Goal: Check status: Check status

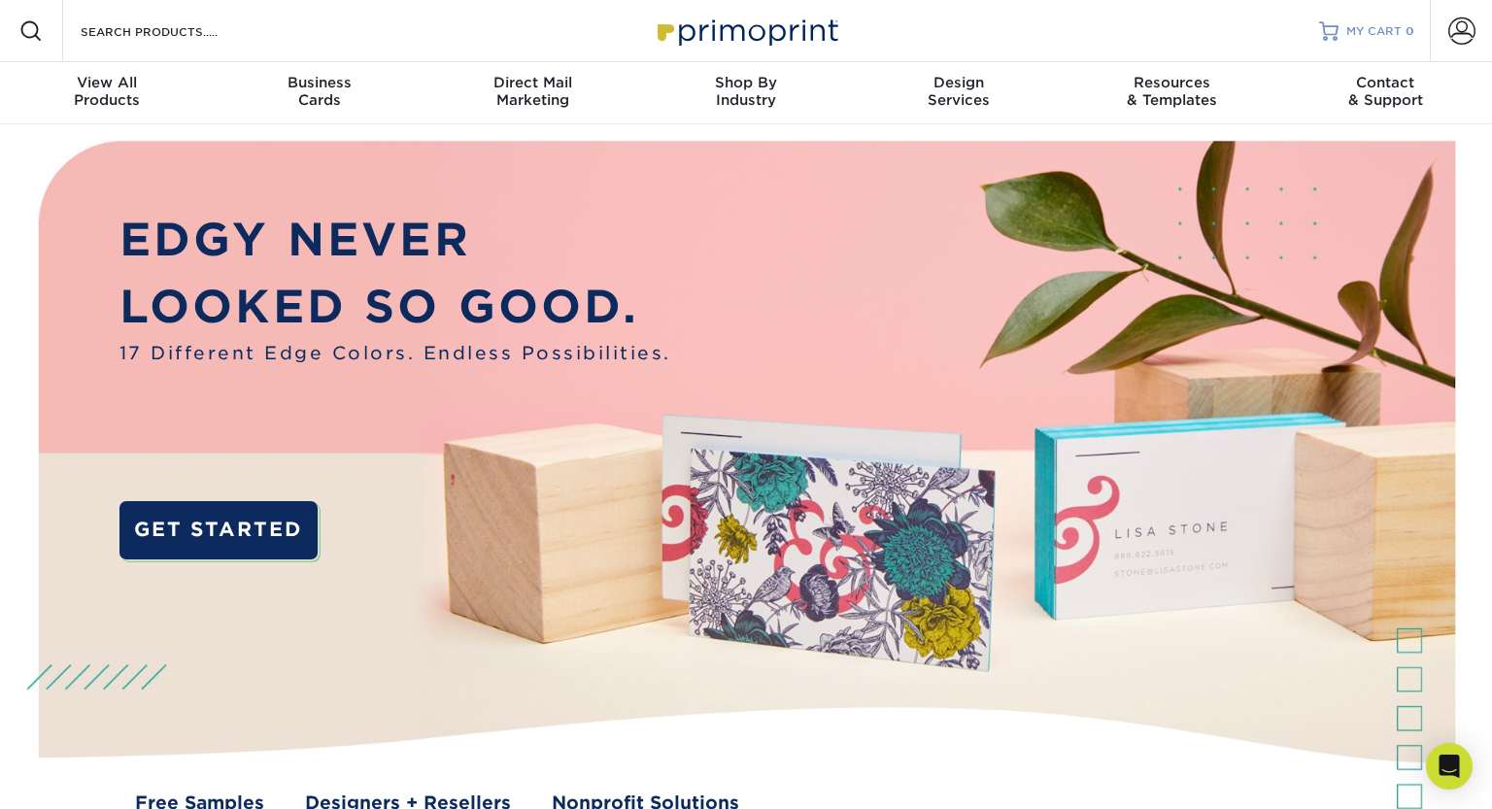
click at [1375, 34] on span "MY CART" at bounding box center [1374, 31] width 55 height 17
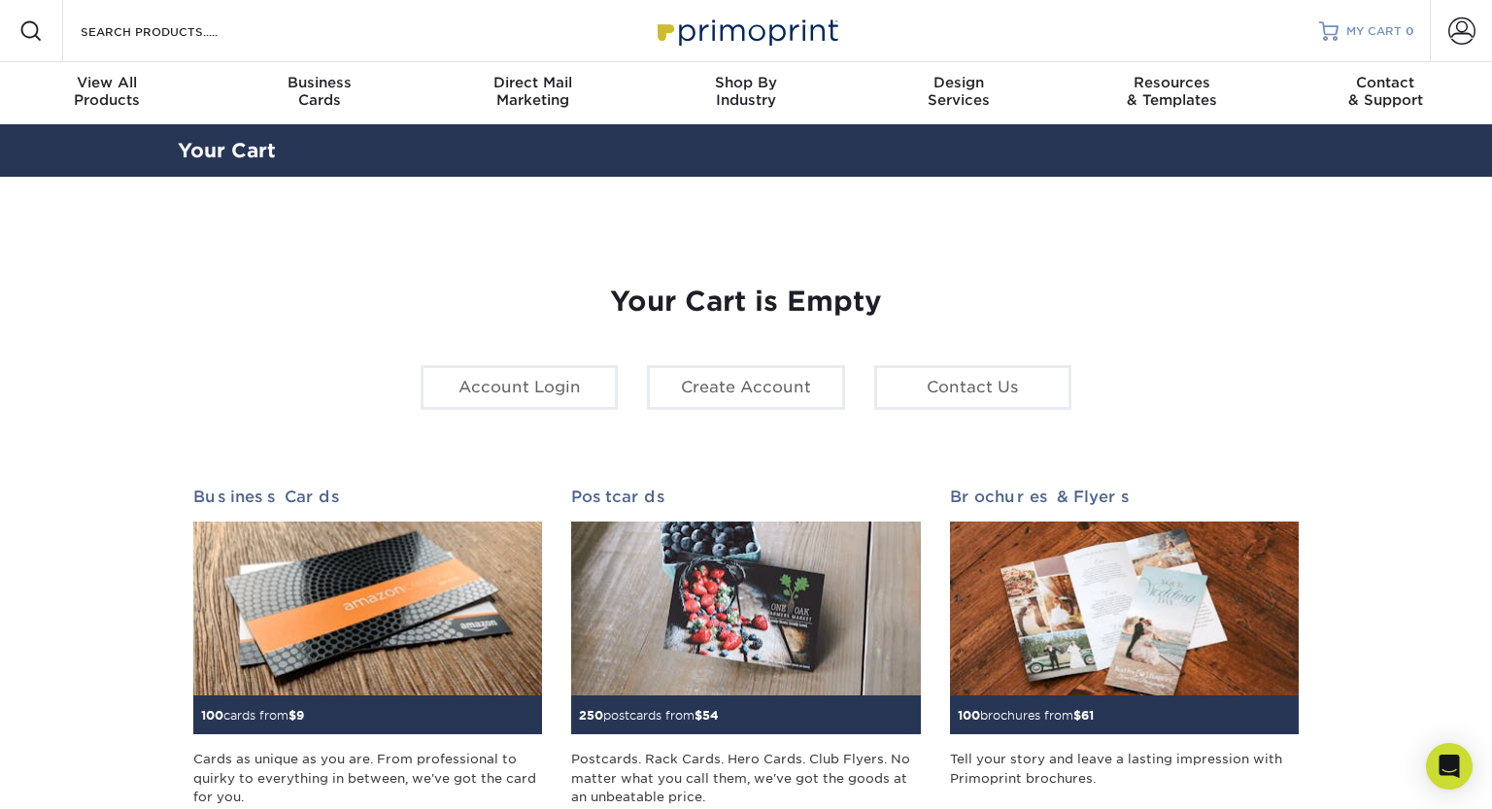
click at [1363, 26] on span "MY CART" at bounding box center [1374, 31] width 55 height 17
click at [1453, 31] on span at bounding box center [1462, 30] width 27 height 27
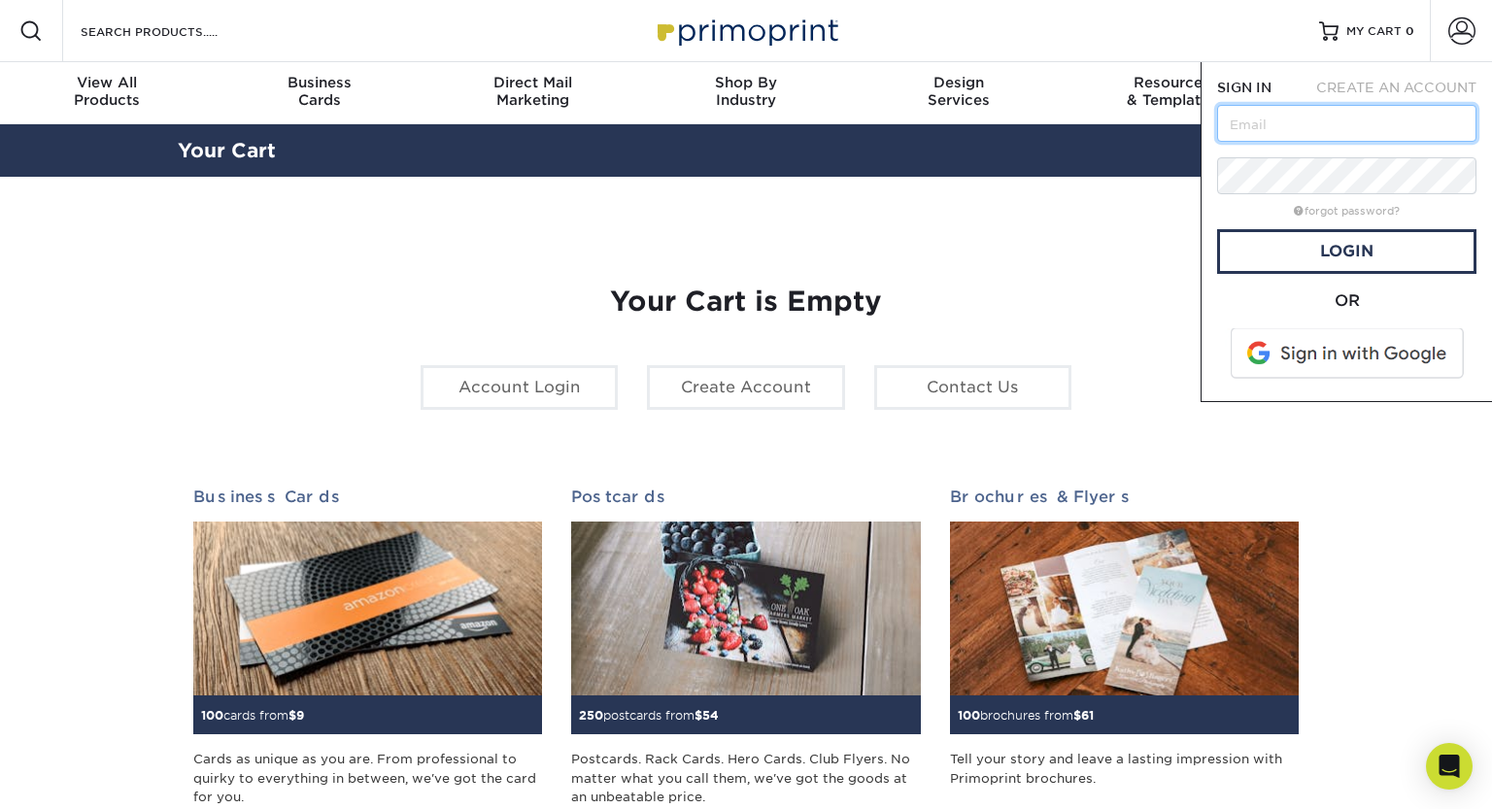
click at [1221, 134] on input "text" at bounding box center [1346, 123] width 259 height 37
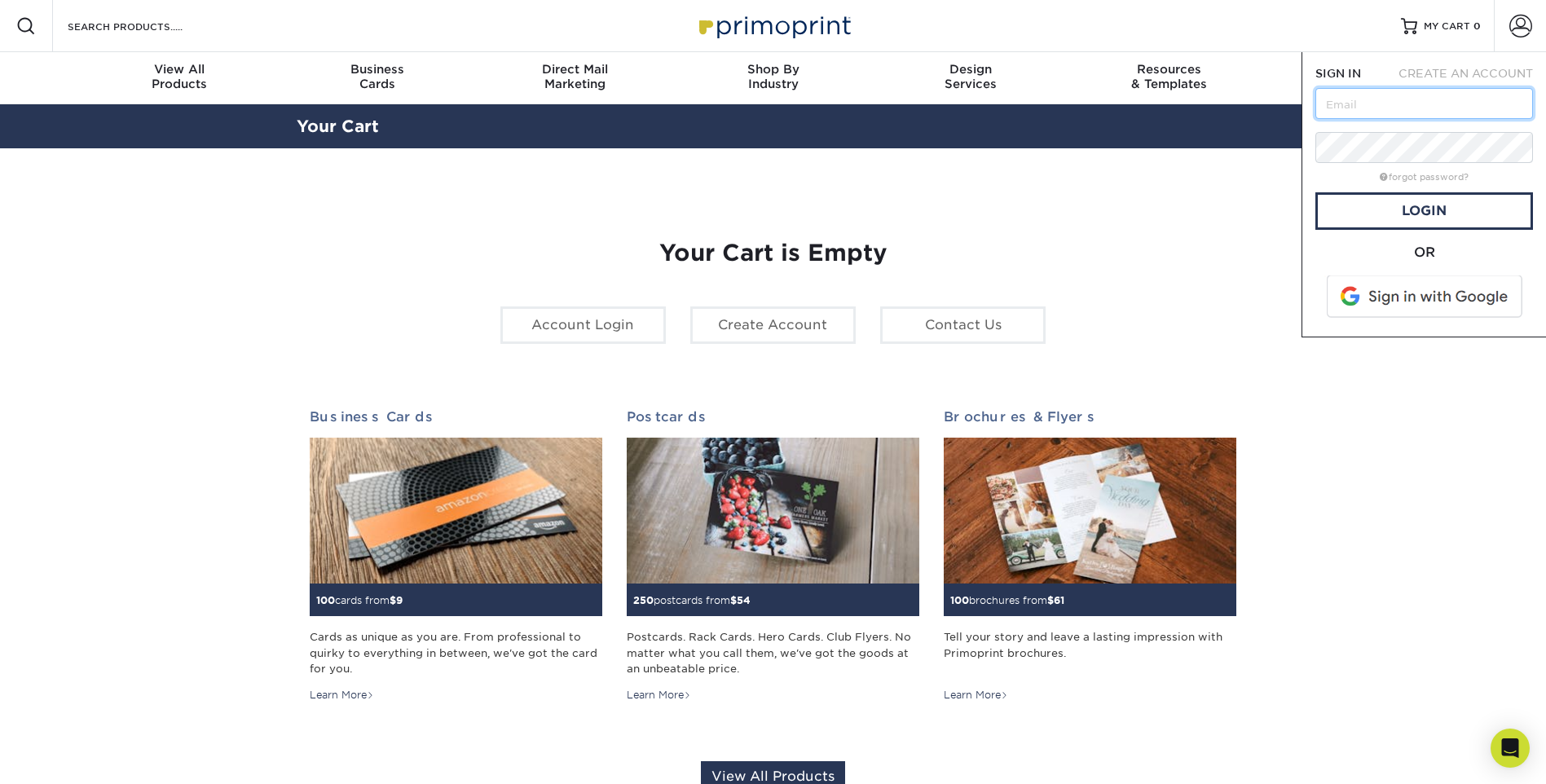
click at [1251, 113] on input "text" at bounding box center [1424, 103] width 217 height 31
paste input "asolano@creativesecurity.com"
type input "asolano@creativesecurity.com"
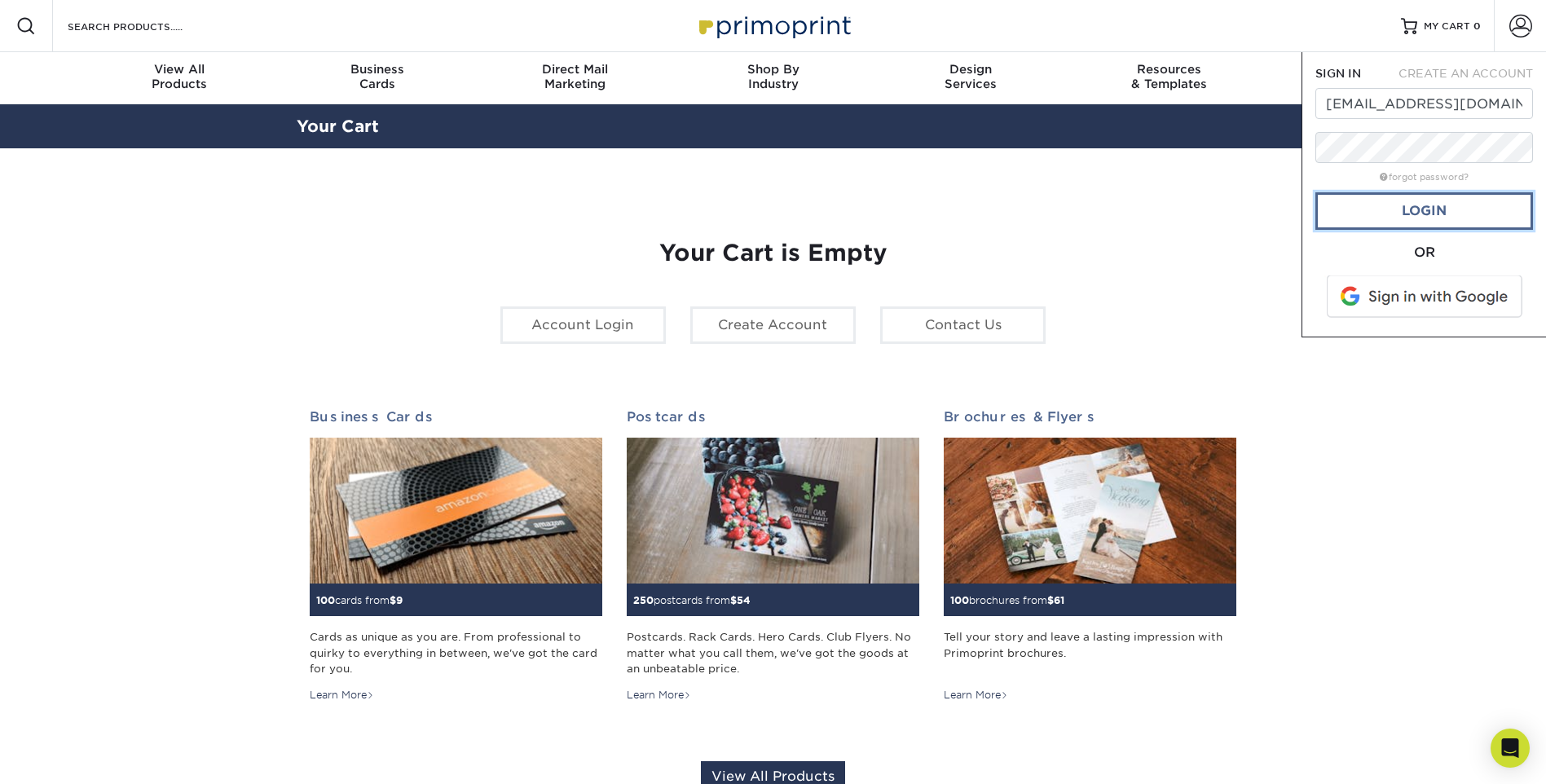
click at [1251, 210] on link "Login" at bounding box center [1424, 210] width 217 height 38
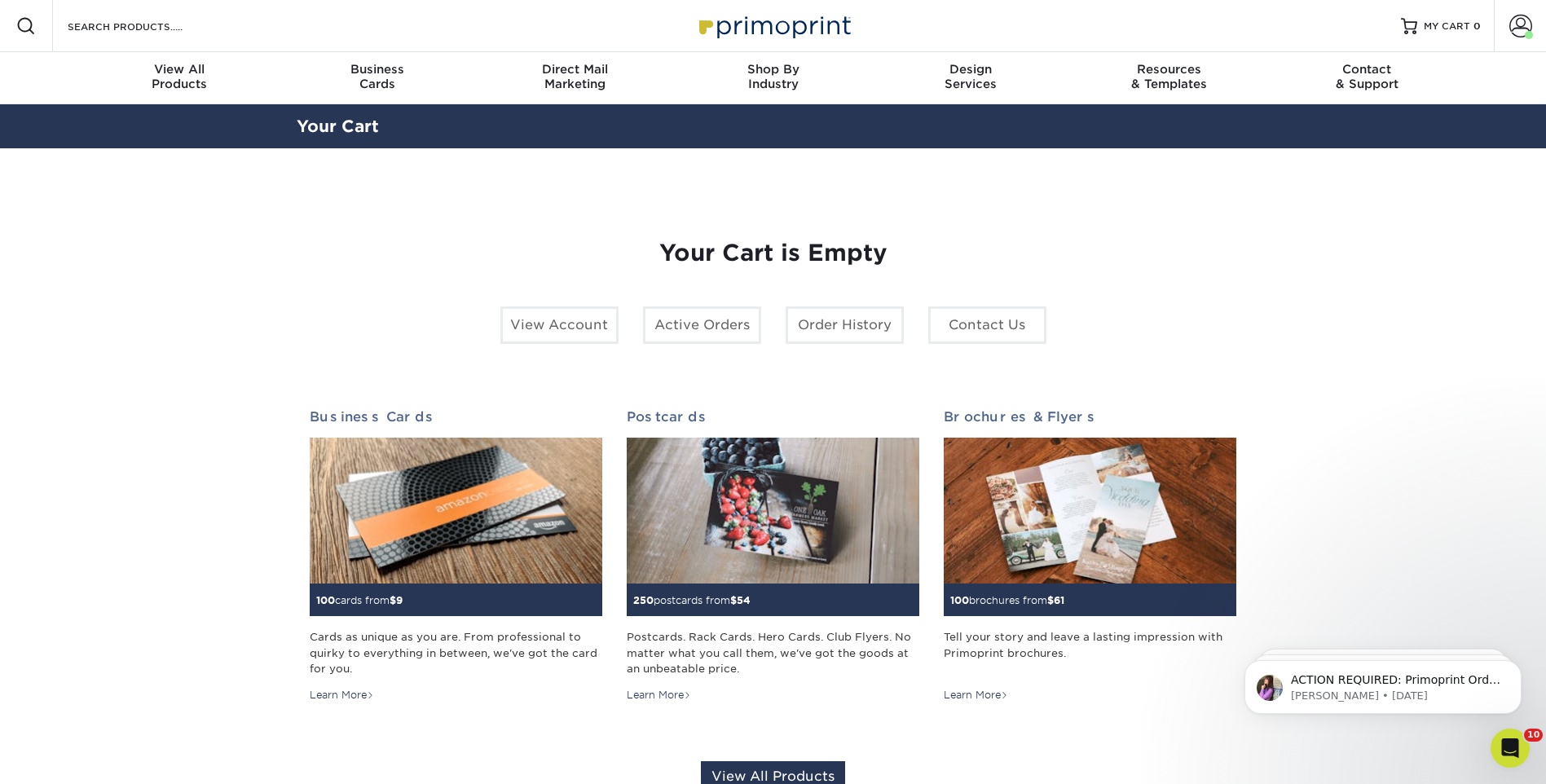
drag, startPoint x: 1400, startPoint y: 416, endPoint x: 1390, endPoint y: 376, distance: 41.2
click at [1400, 414] on section "YOUR CART Empty Cart Your Cart is Empty View Account Active Orders Order Histor…" at bounding box center [773, 516] width 1546 height 735
click at [1515, 30] on span at bounding box center [1520, 25] width 23 height 23
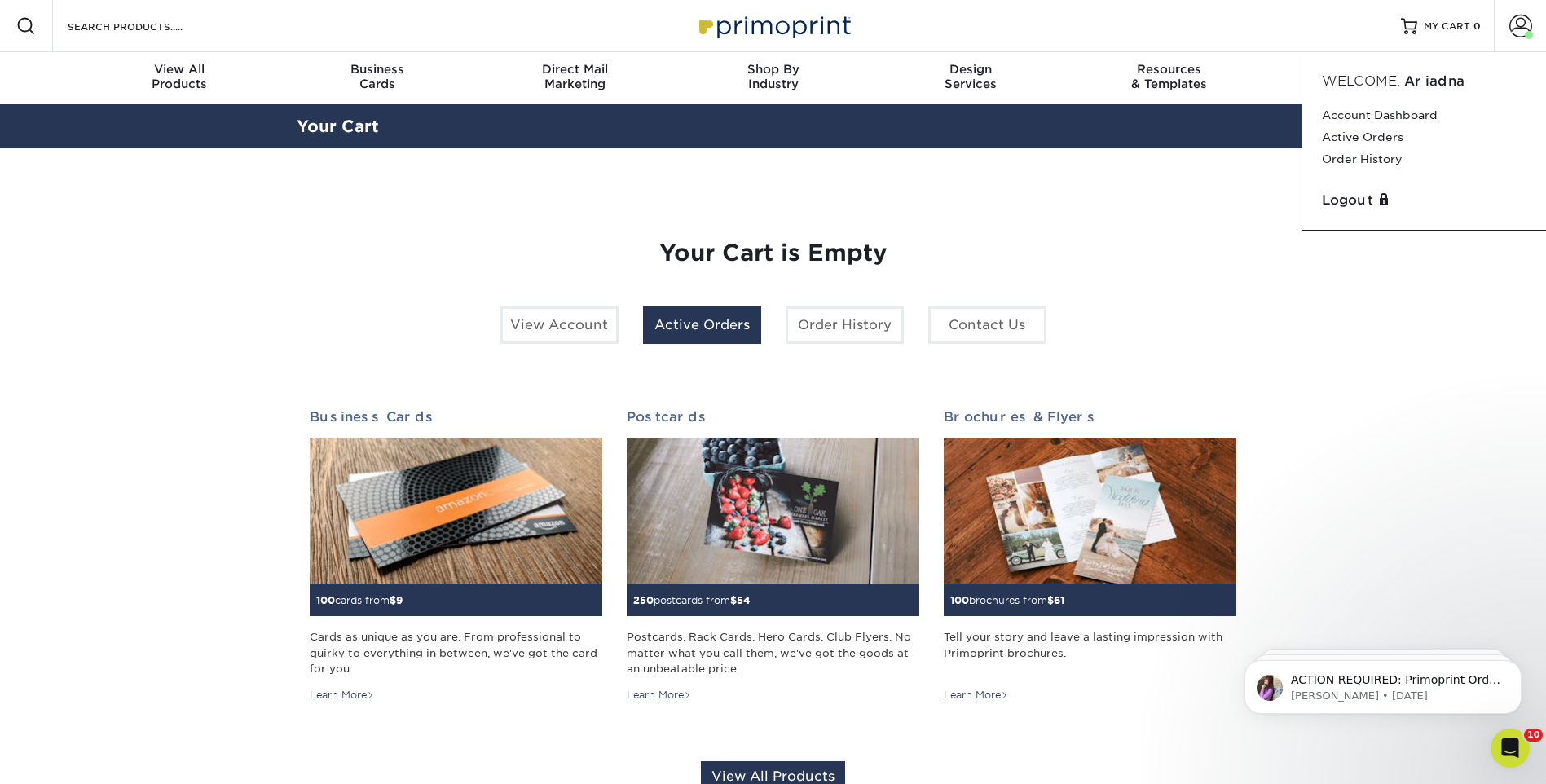
click at [697, 333] on link "Active Orders" at bounding box center [702, 325] width 118 height 38
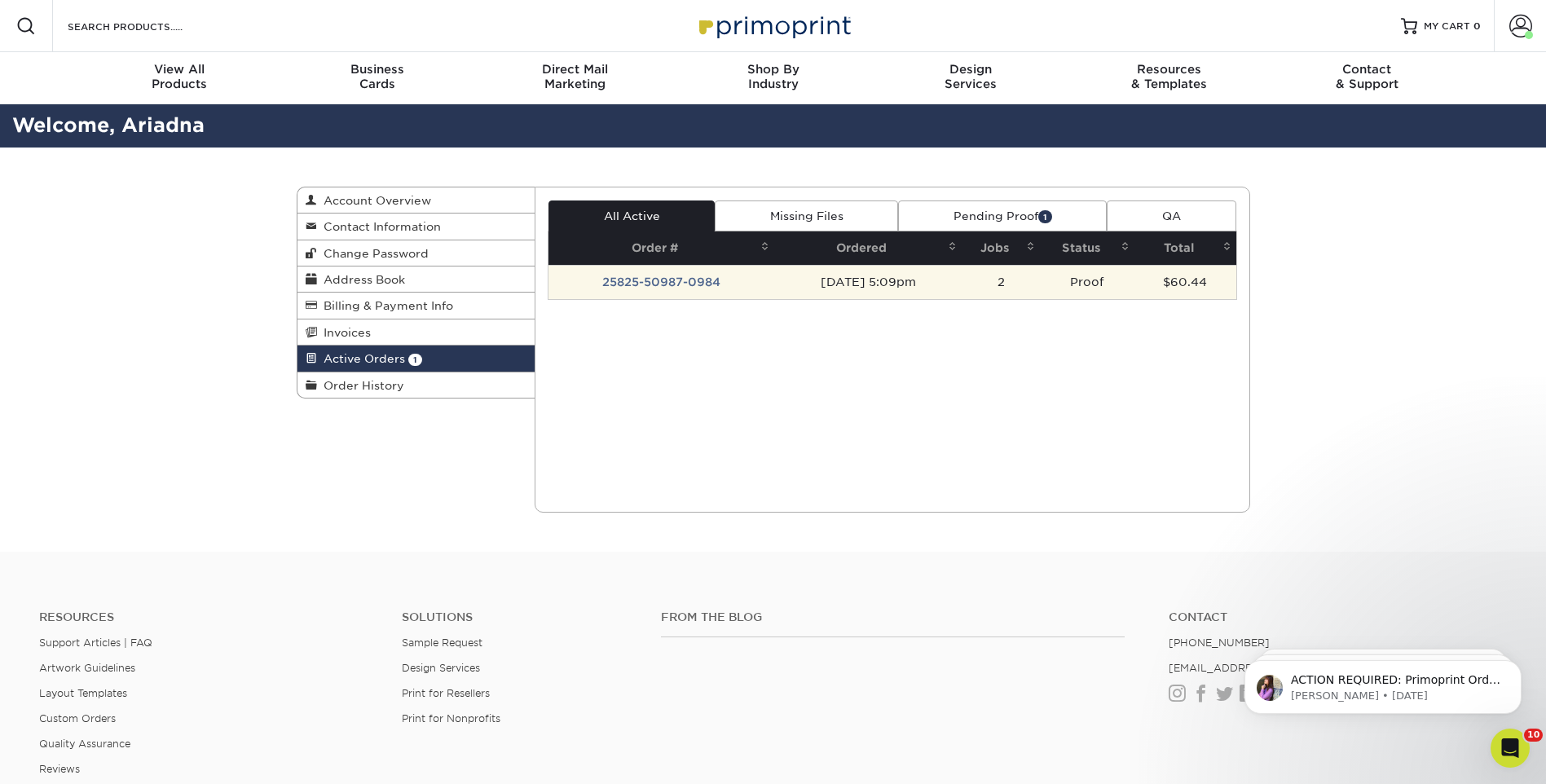
click at [667, 278] on td "25825-50987-0984" at bounding box center [661, 282] width 226 height 34
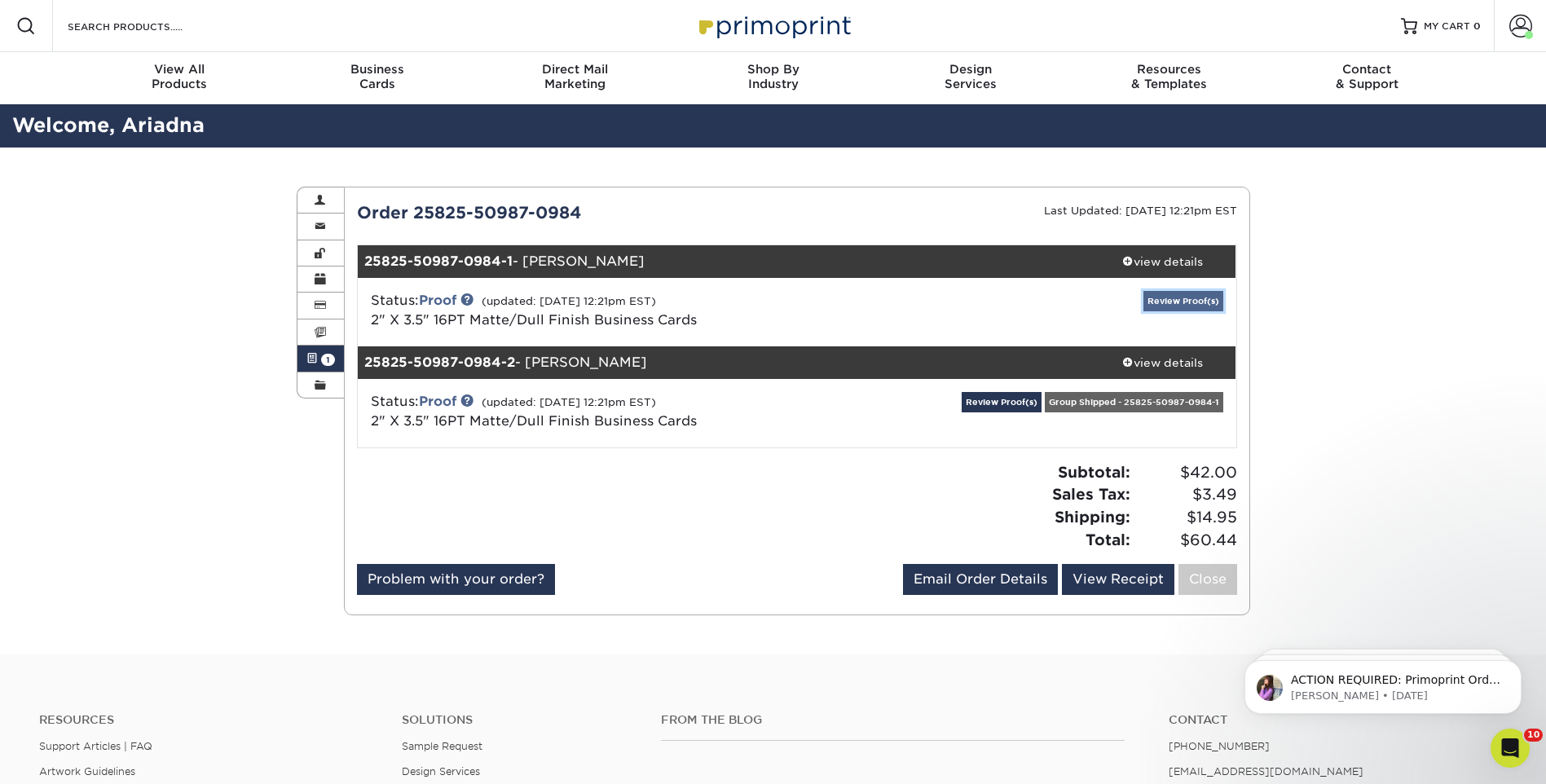
click at [1163, 299] on link "Review Proof(s)" at bounding box center [1183, 301] width 80 height 20
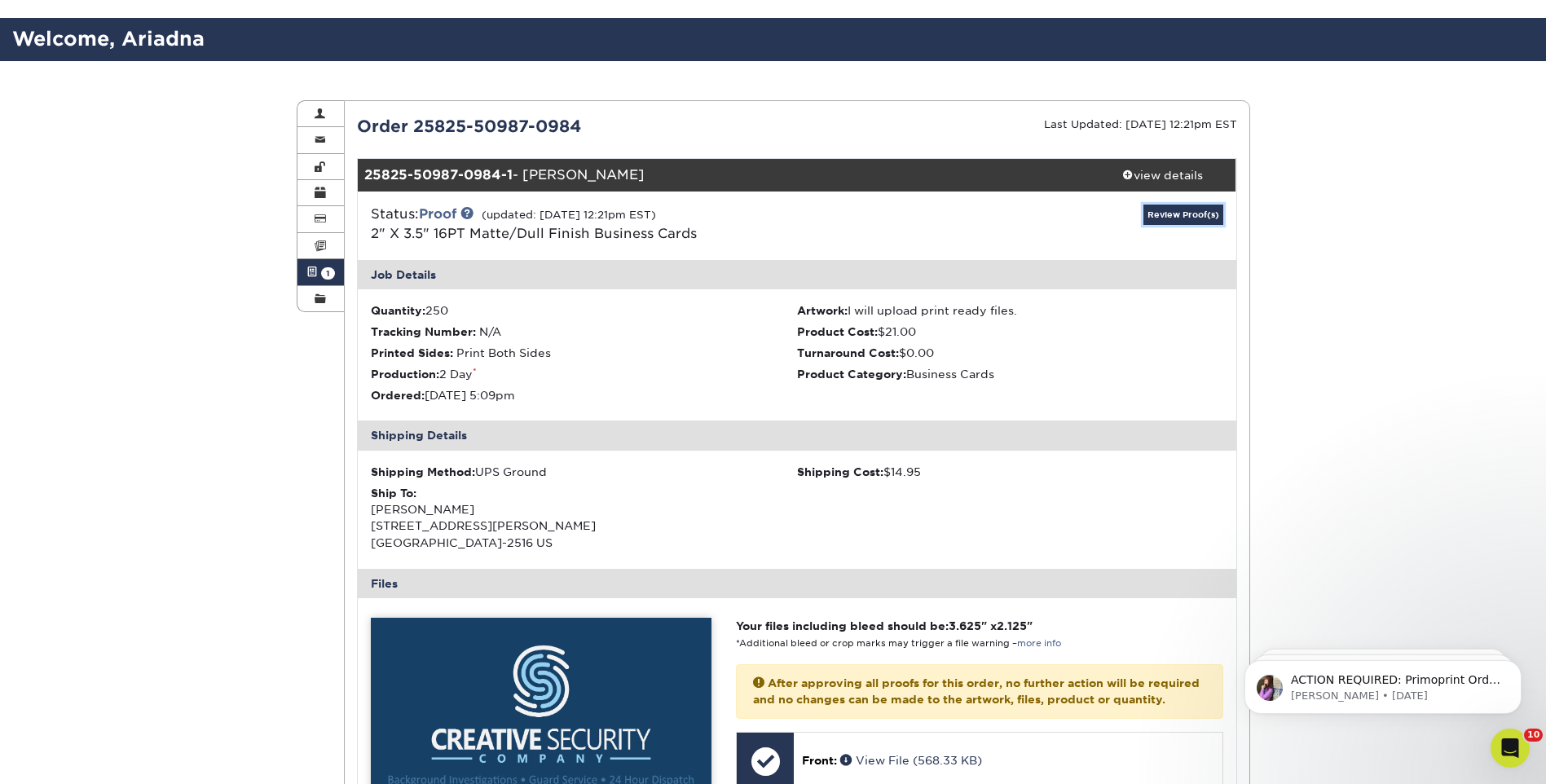
scroll to position [326, 0]
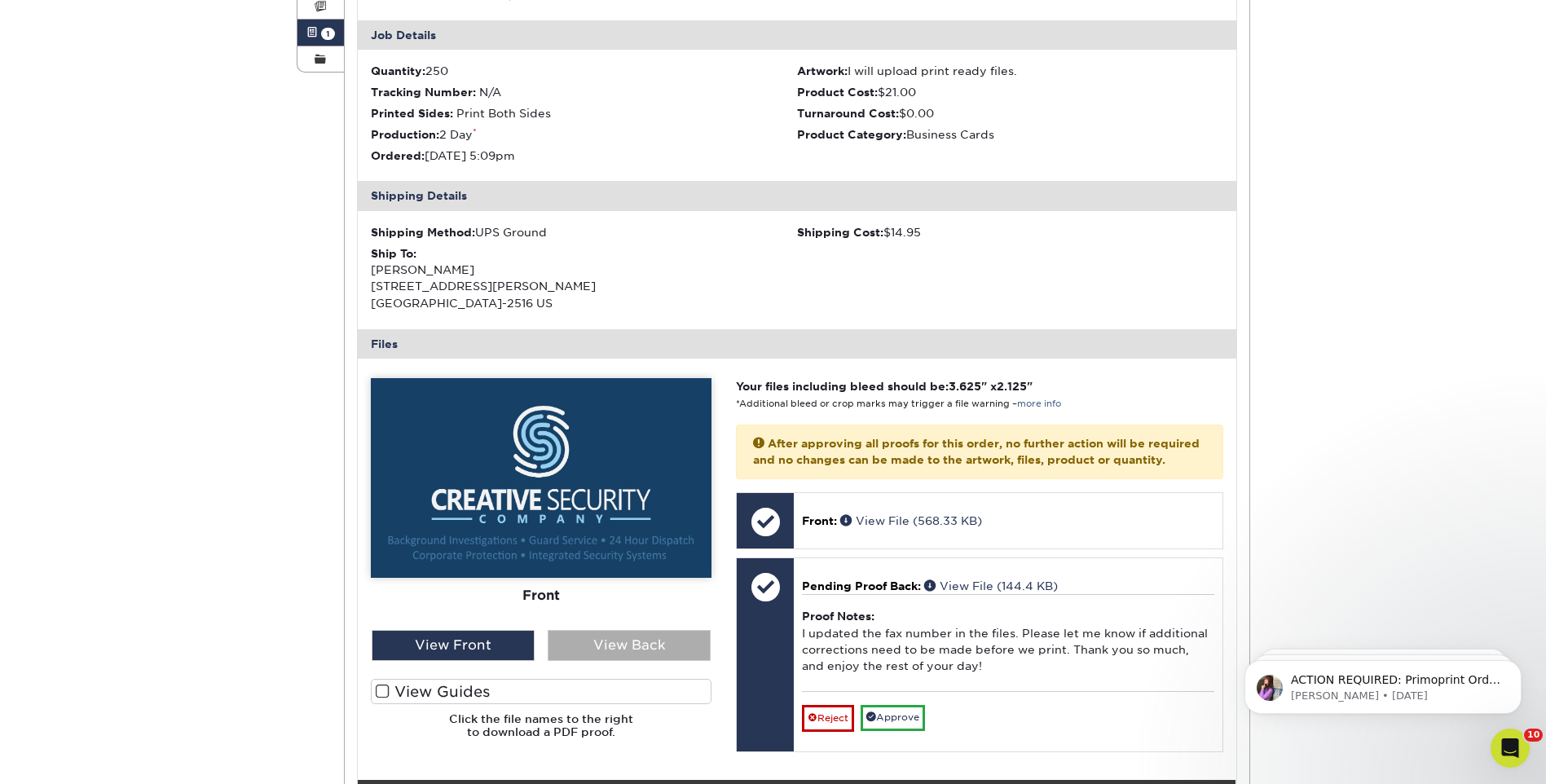
click at [666, 646] on div "View Back" at bounding box center [629, 645] width 163 height 31
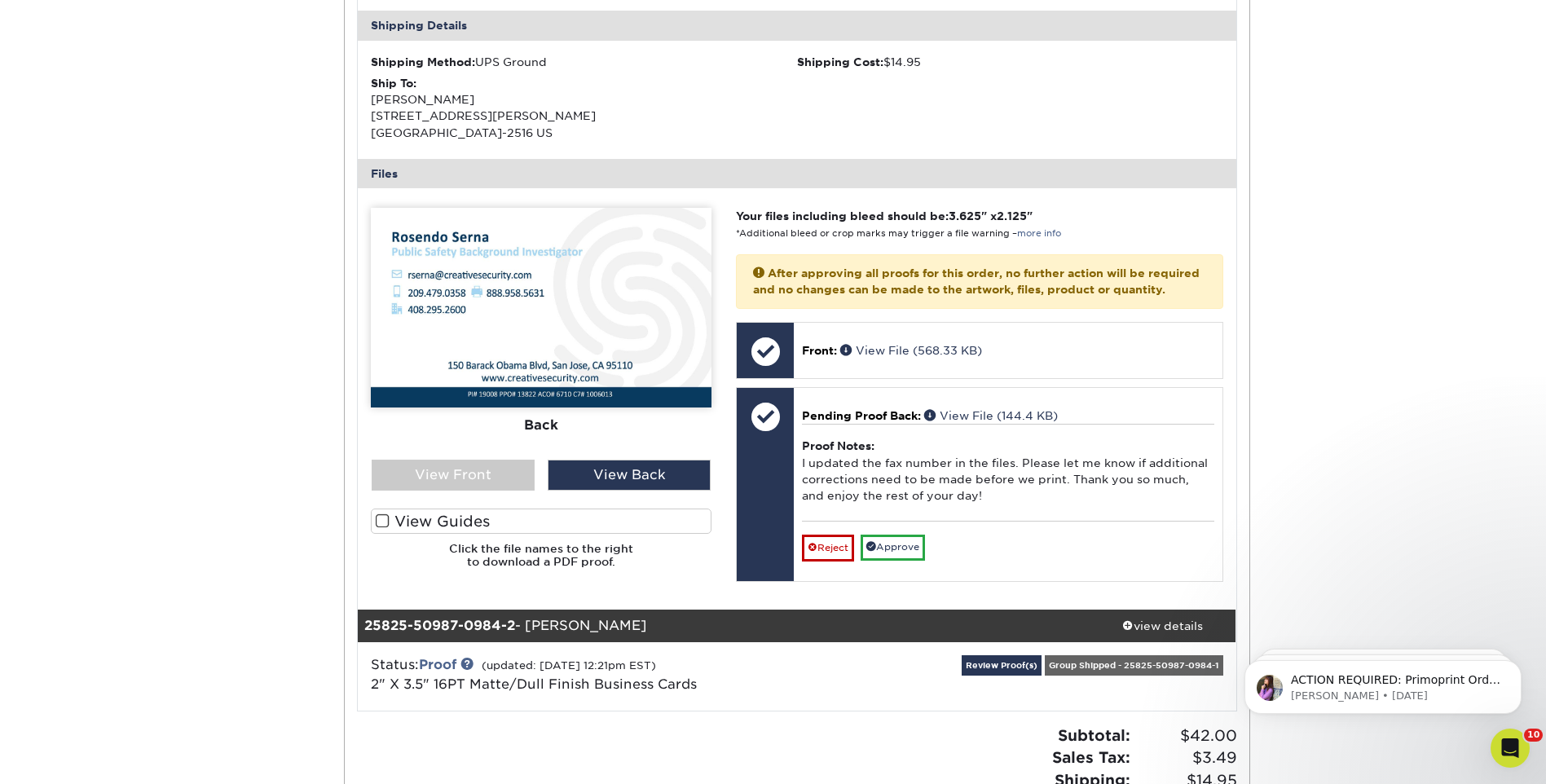
scroll to position [652, 0]
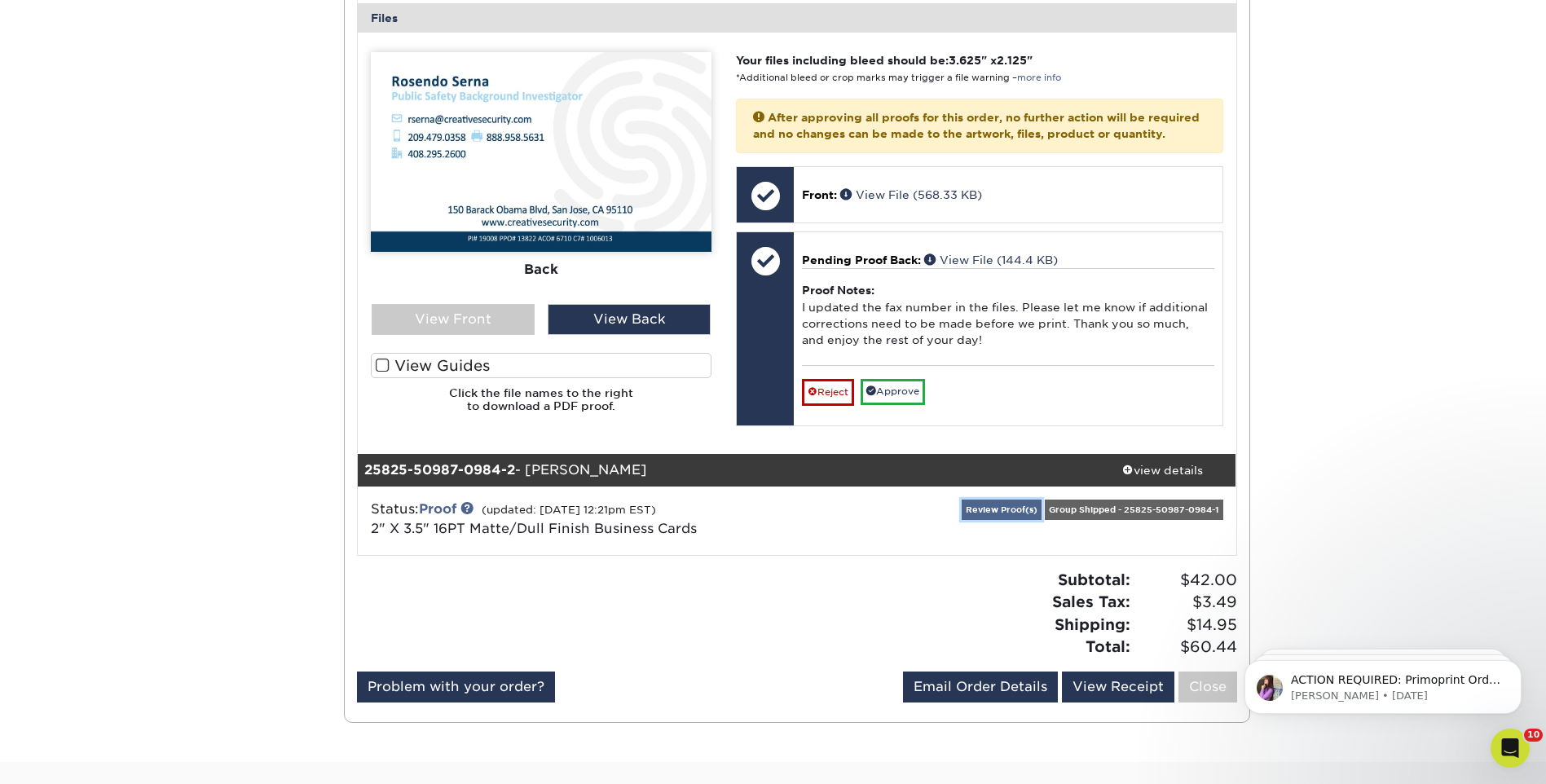
click at [990, 520] on link "Review Proof(s)" at bounding box center [1002, 510] width 80 height 20
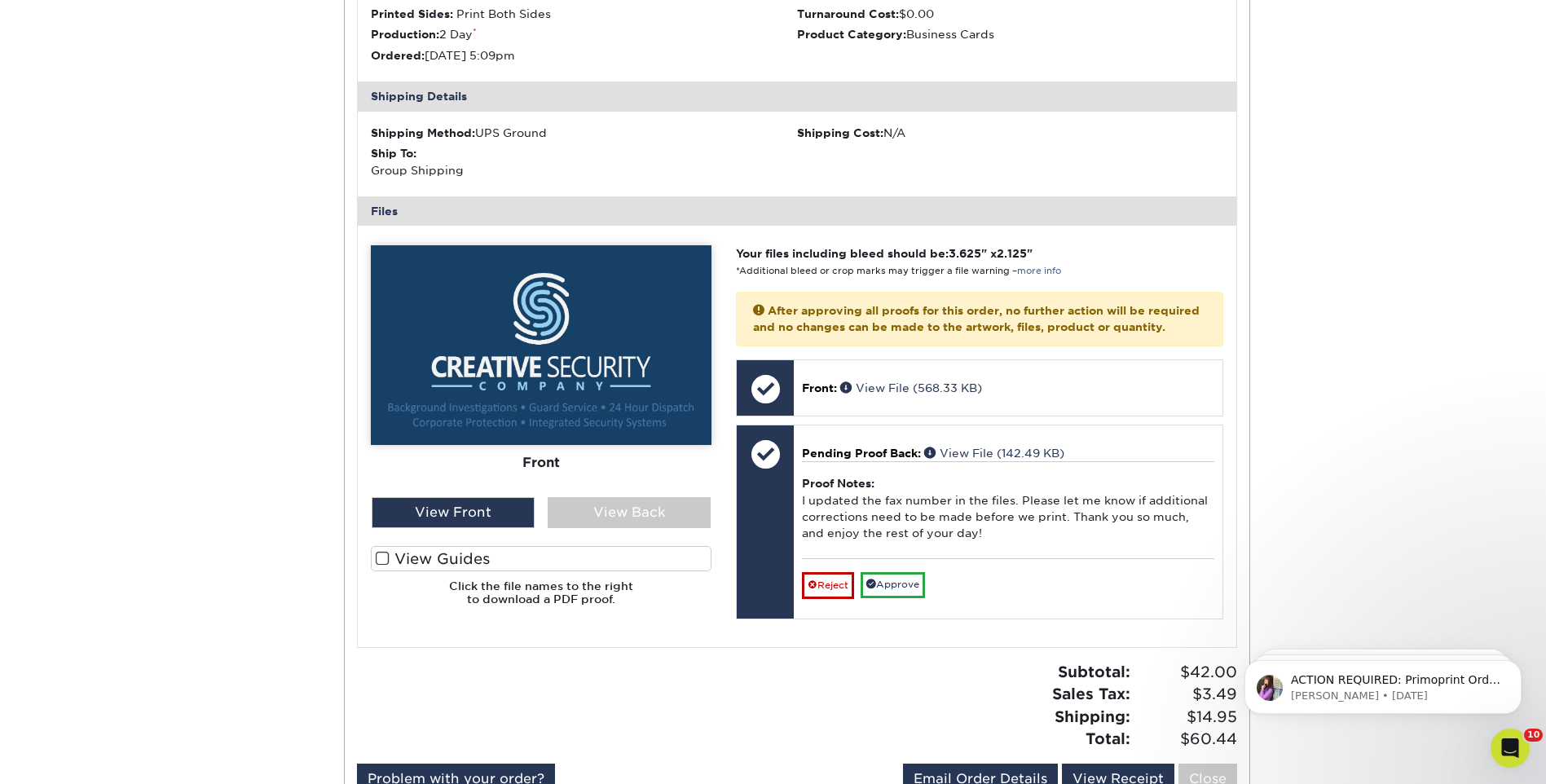
scroll to position [1304, 0]
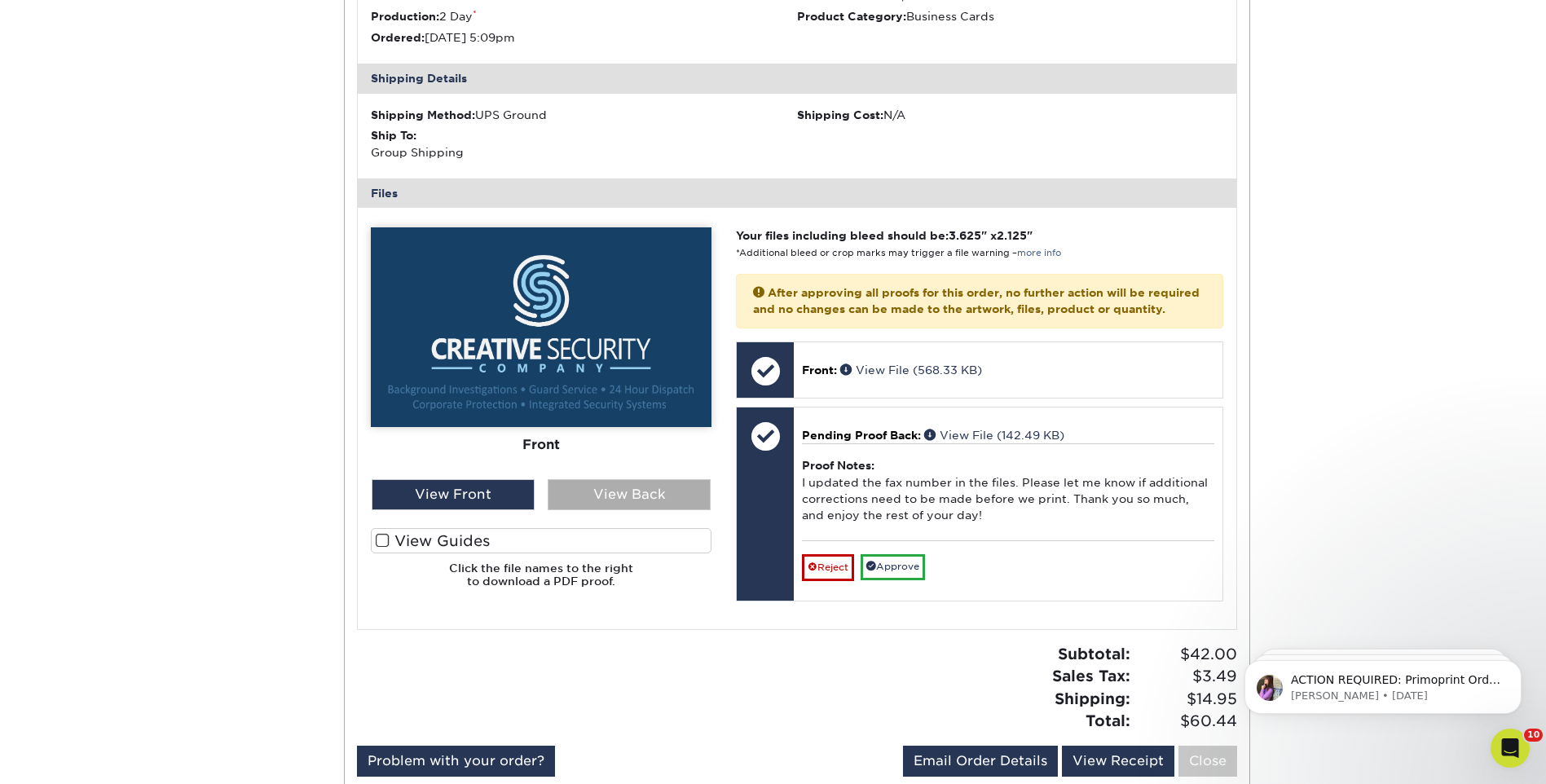
click at [640, 507] on div "View Back" at bounding box center [629, 494] width 163 height 31
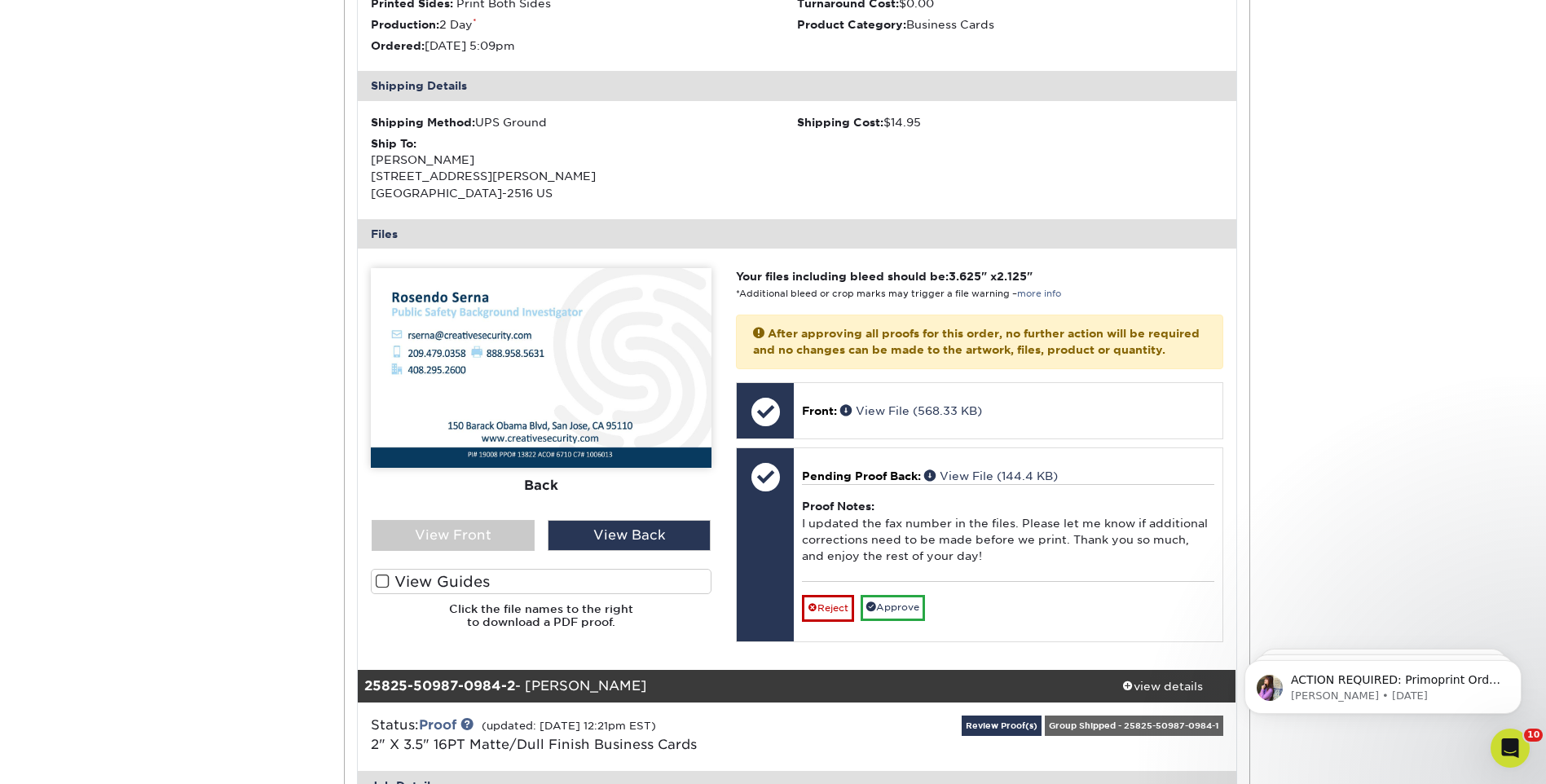
scroll to position [408, 0]
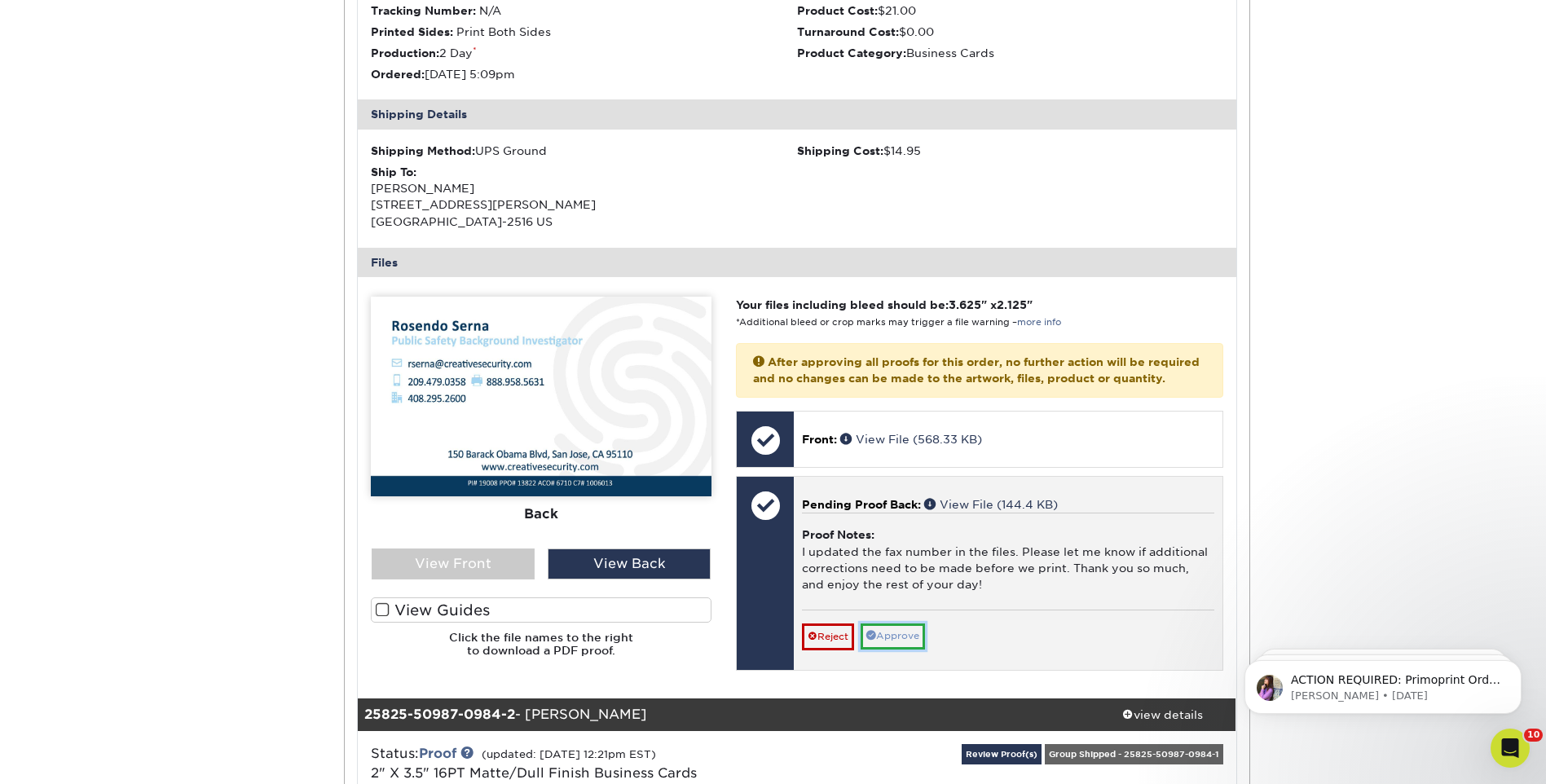
click at [891, 648] on link "Approve" at bounding box center [893, 636] width 65 height 25
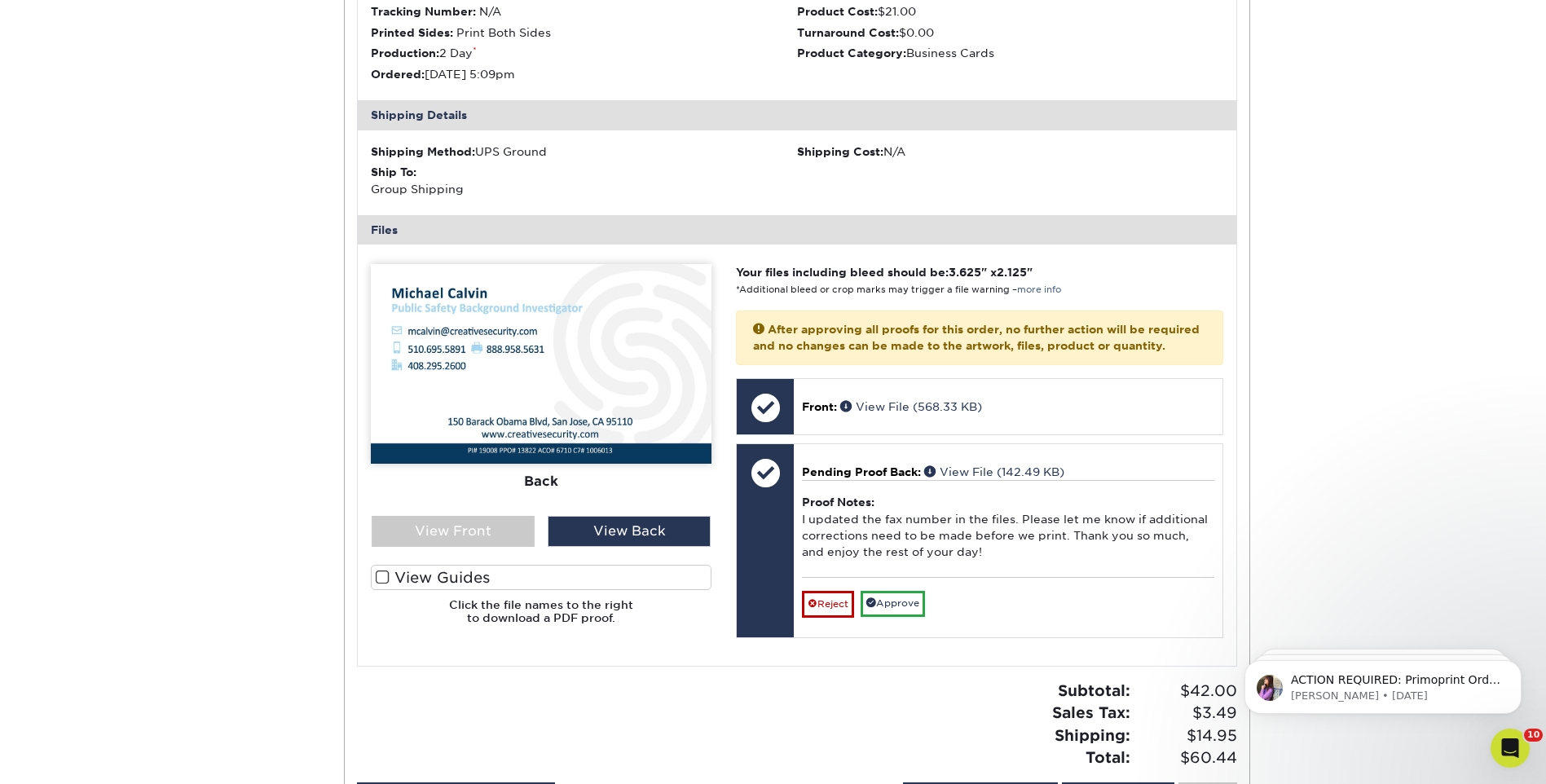
scroll to position [1304, 0]
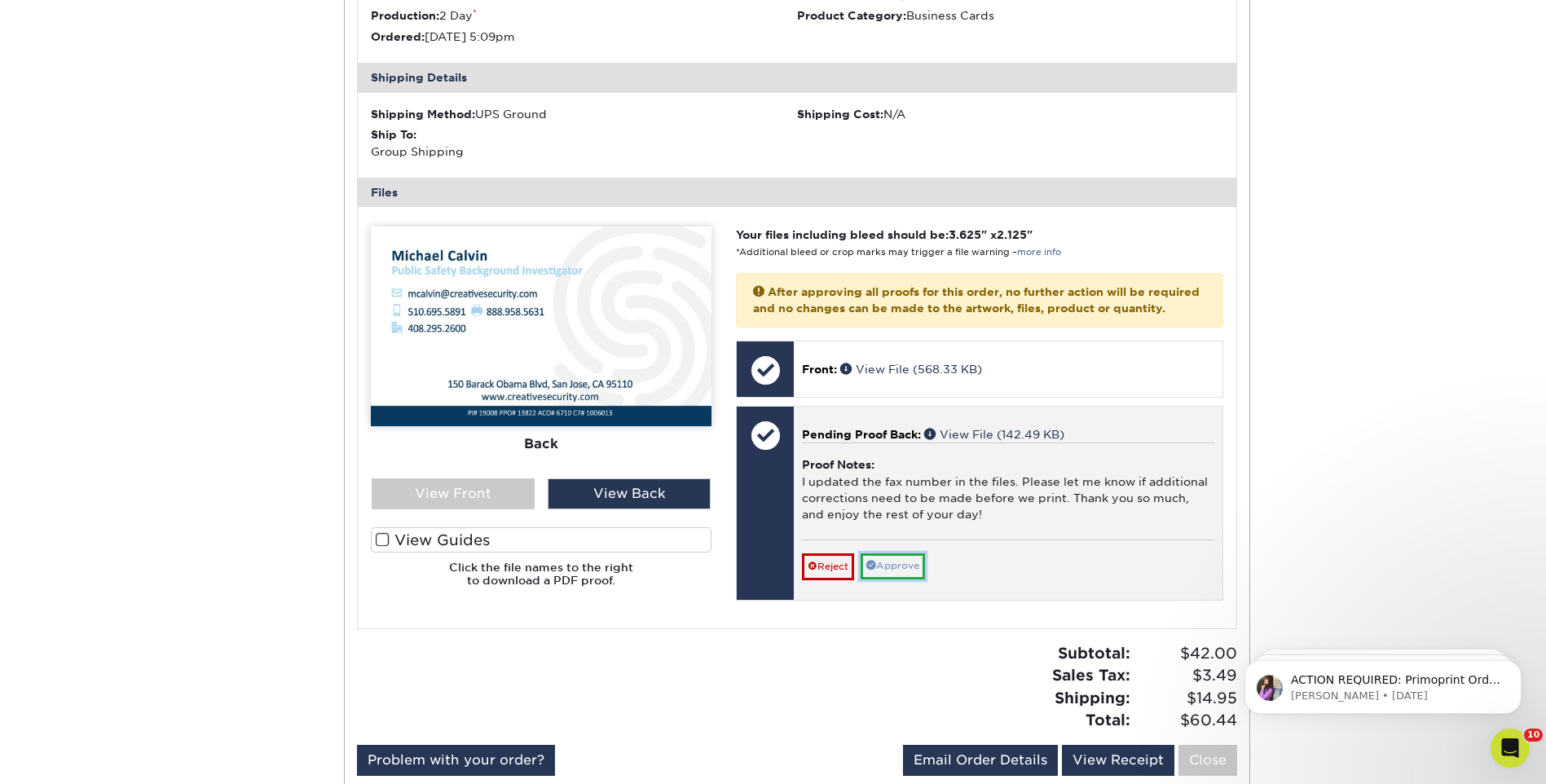
click at [906, 579] on link "Approve" at bounding box center [893, 566] width 65 height 25
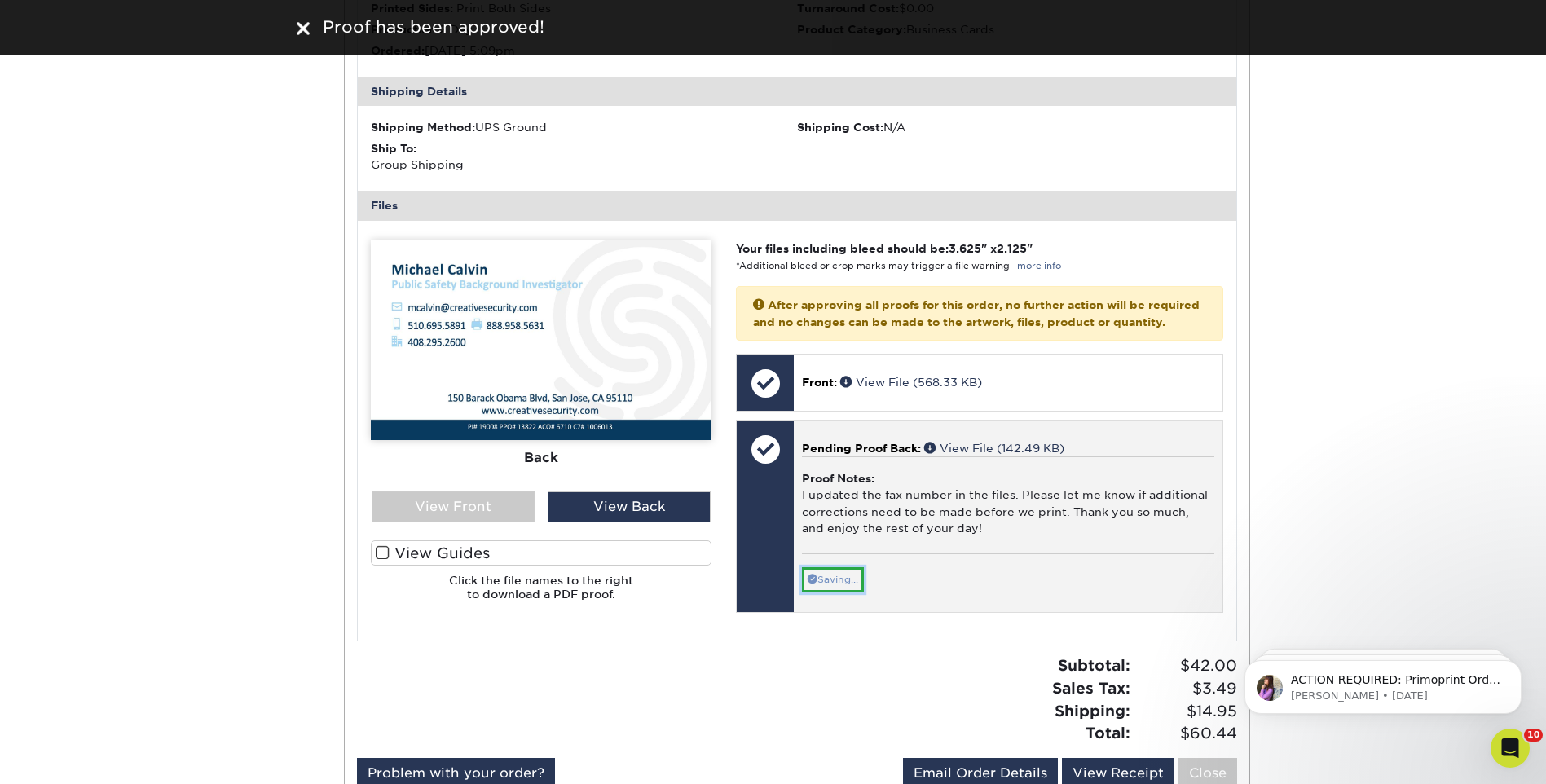
scroll to position [1279, 0]
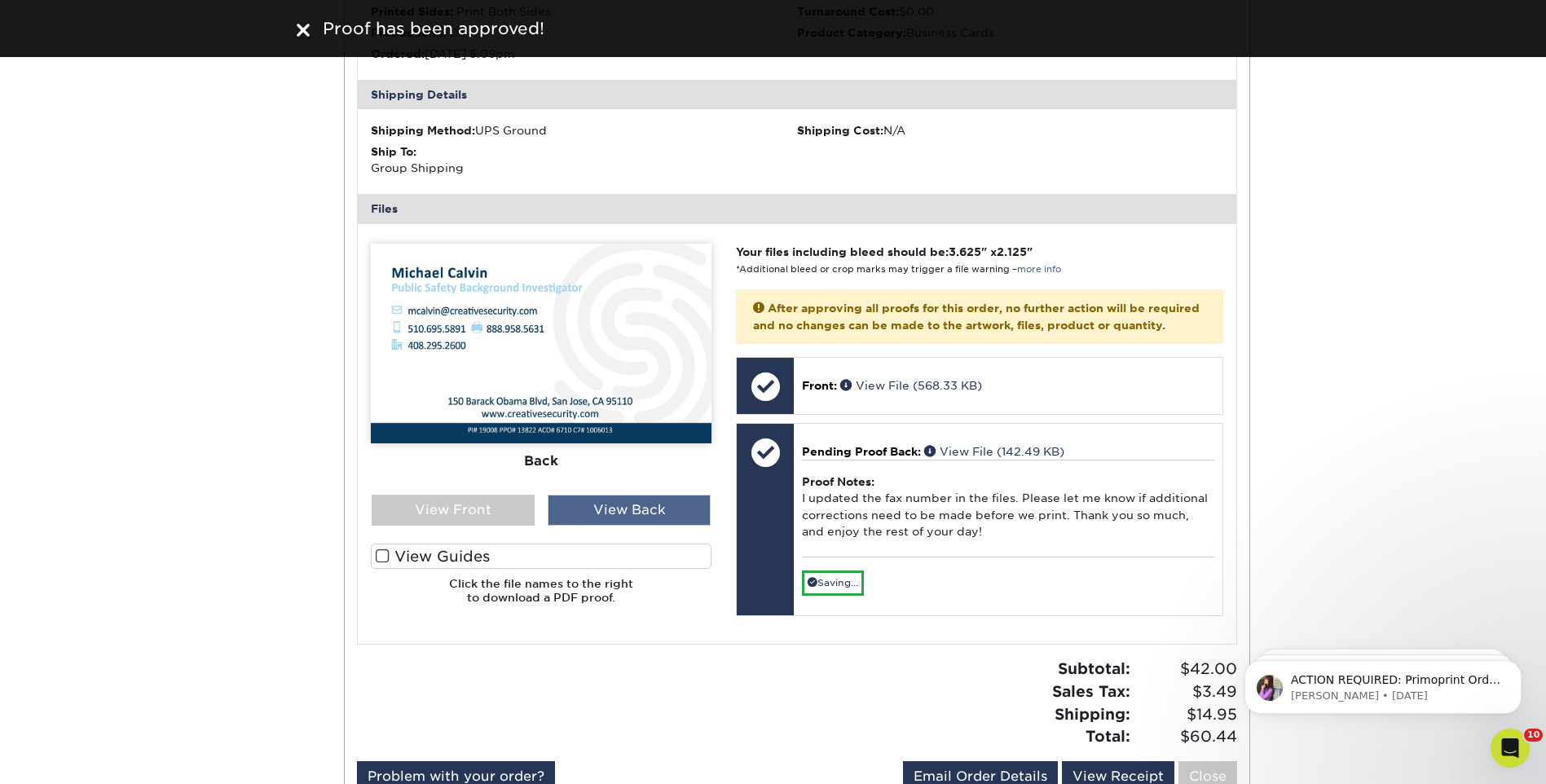
click at [638, 504] on div "View Back" at bounding box center [629, 510] width 163 height 31
click at [494, 510] on div "View Front" at bounding box center [453, 510] width 163 height 31
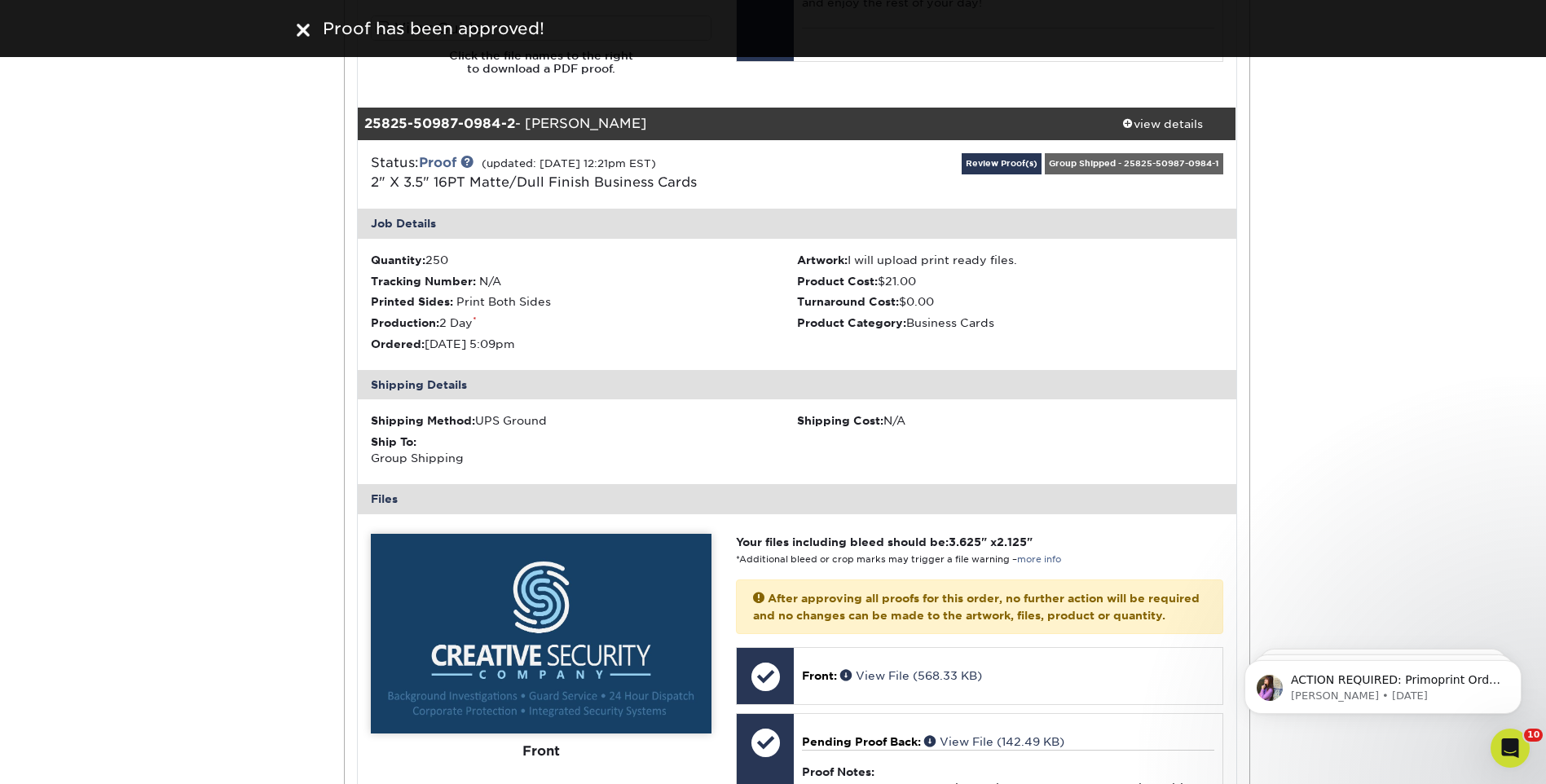
scroll to position [791, 0]
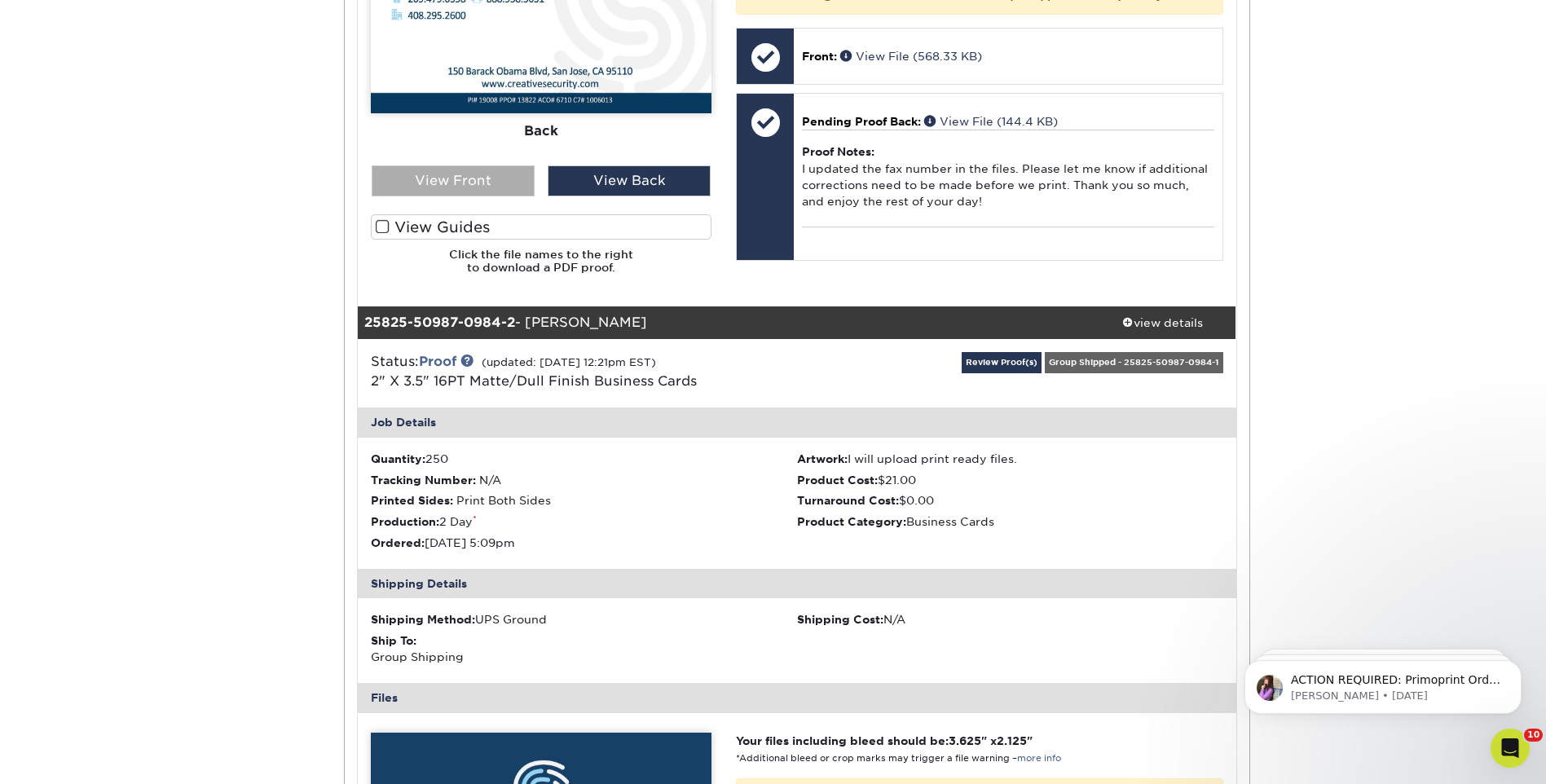
click at [493, 184] on div "View Front" at bounding box center [453, 180] width 163 height 31
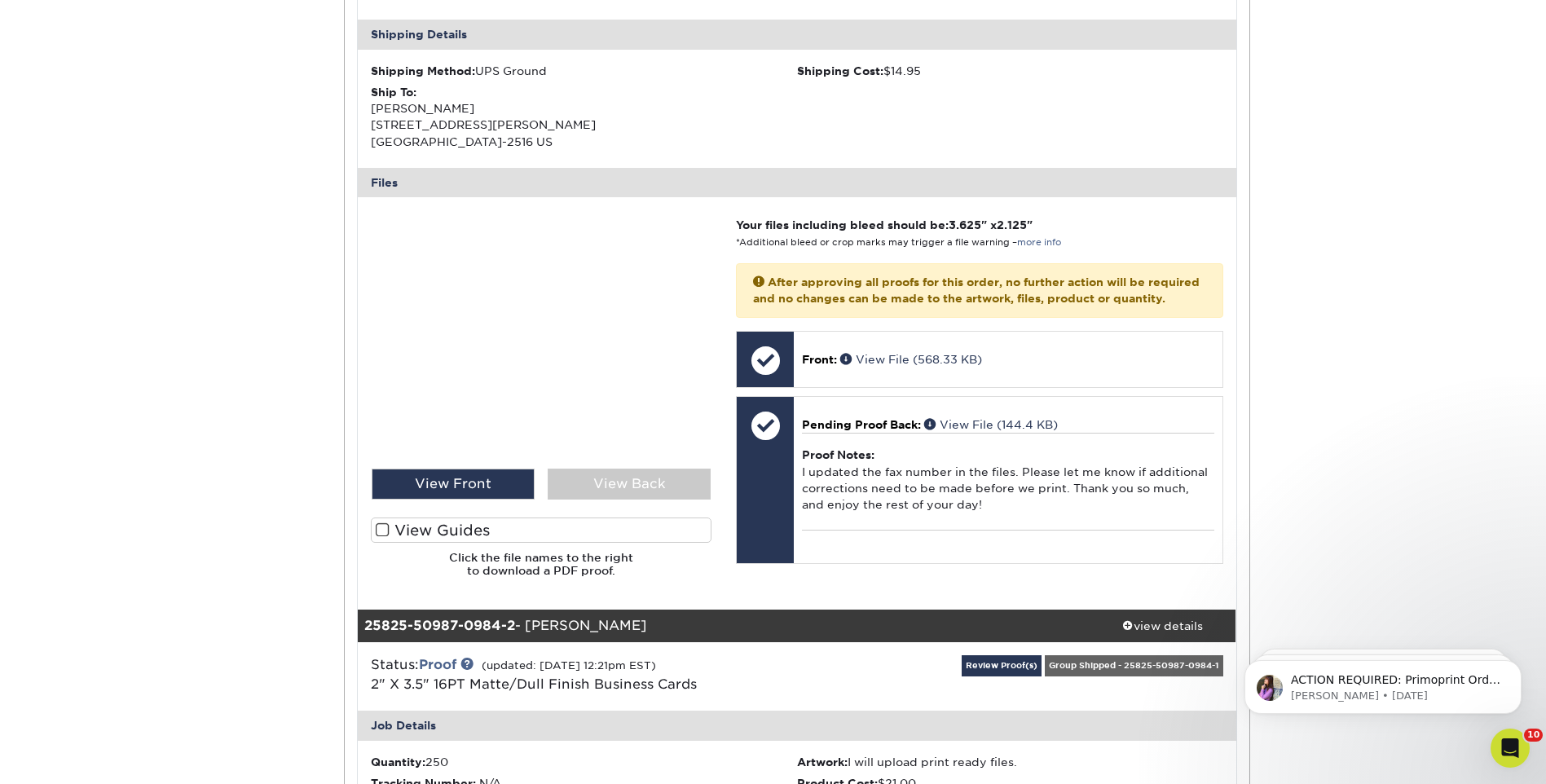
scroll to position [465, 0]
